Goal: Transaction & Acquisition: Purchase product/service

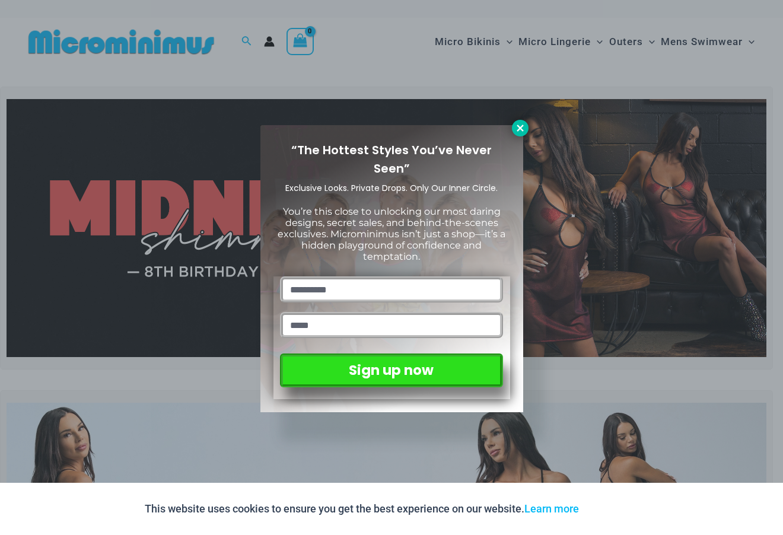
click at [519, 129] on icon at bounding box center [520, 128] width 7 height 7
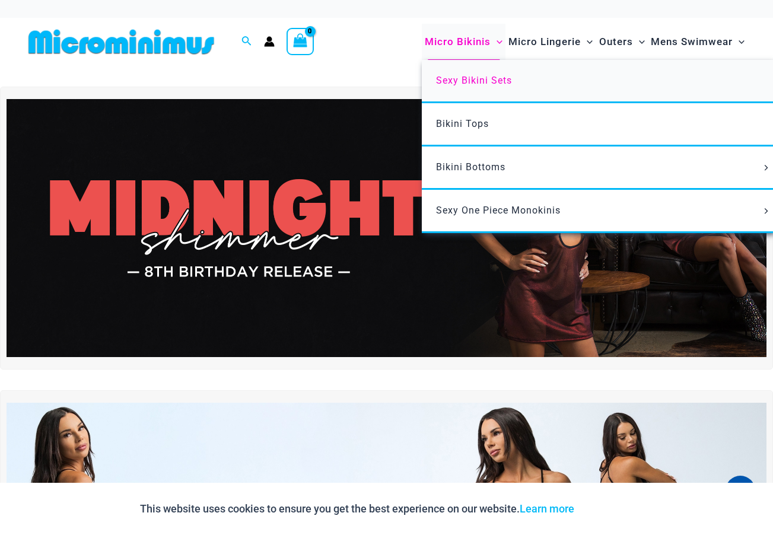
click at [475, 80] on span "Sexy Bikini Sets" at bounding box center [474, 80] width 76 height 11
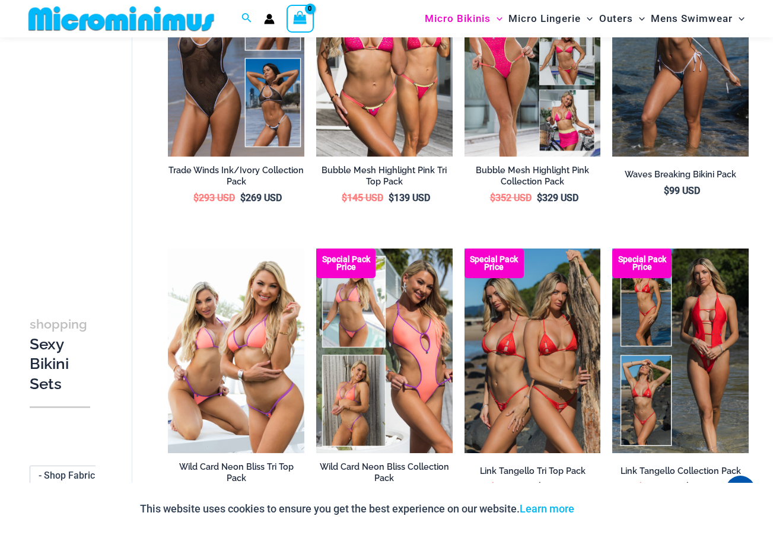
scroll to position [524, 0]
